Goal: Task Accomplishment & Management: Use online tool/utility

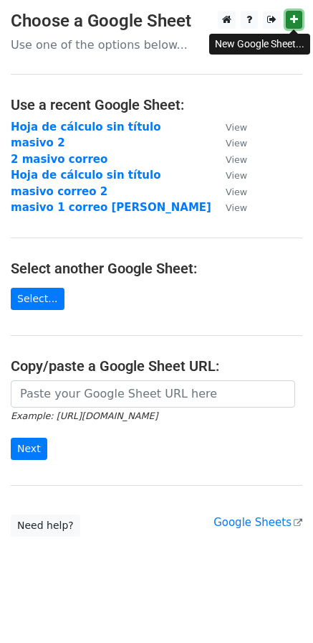
click at [302, 24] on link at bounding box center [294, 20] width 16 height 18
click at [44, 310] on main "Choose a Google Sheet Use one of the options below... Use a recent Google Sheet…" at bounding box center [156, 274] width 313 height 526
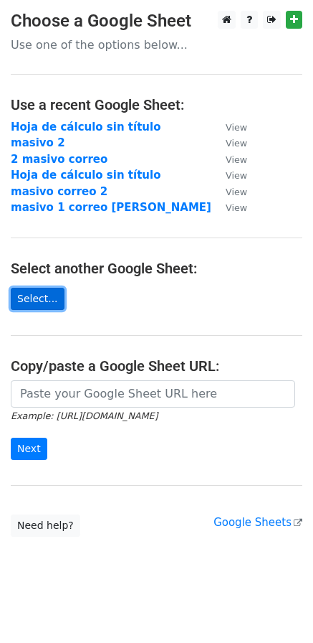
click at [39, 308] on link "Select..." at bounding box center [38, 299] width 54 height 22
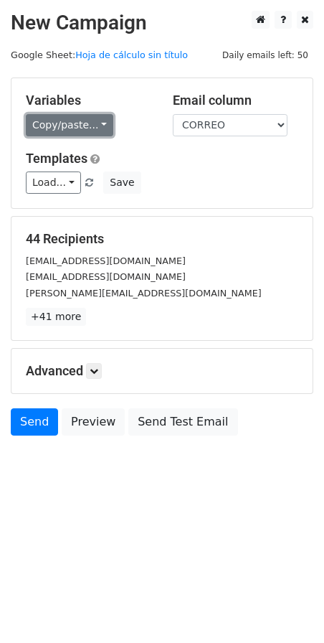
click at [63, 131] on link "Copy/paste..." at bounding box center [70, 125] width 88 height 22
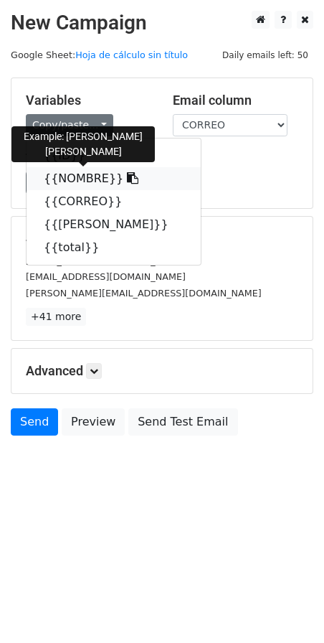
click at [69, 185] on link "{{NOMBRE}}" at bounding box center [114, 178] width 174 height 23
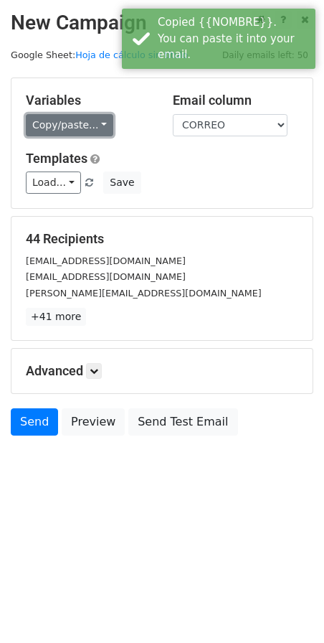
click at [70, 136] on link "Copy/paste..." at bounding box center [70, 125] width 88 height 22
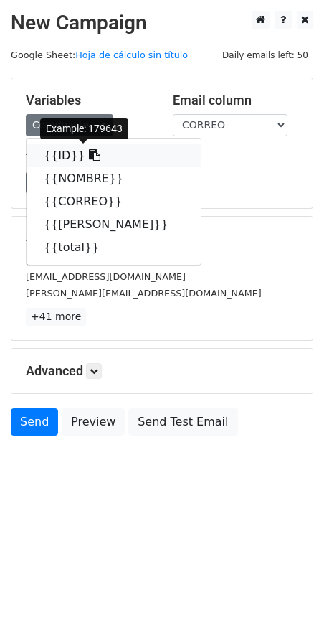
click at [49, 162] on link "{{ID}}" at bounding box center [114, 155] width 174 height 23
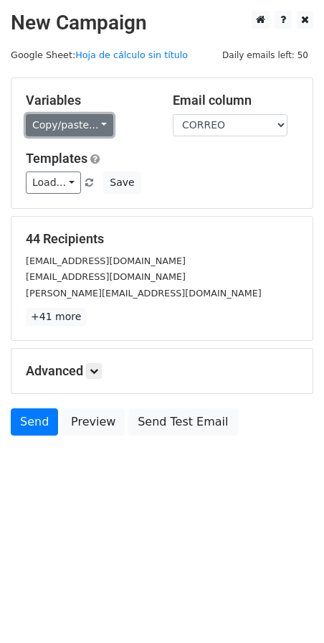
click at [75, 126] on link "Copy/paste..." at bounding box center [70, 125] width 88 height 22
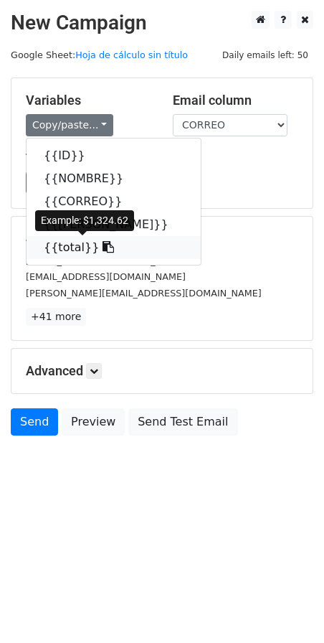
click at [79, 245] on link "{{total}}" at bounding box center [114, 247] width 174 height 23
